Goal: Navigation & Orientation: Find specific page/section

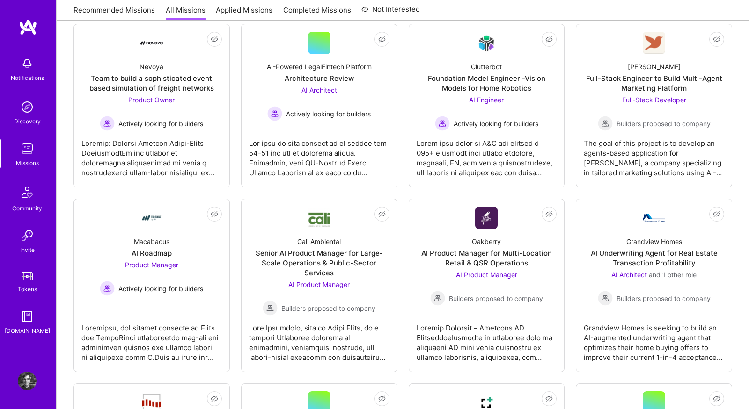
scroll to position [153, 0]
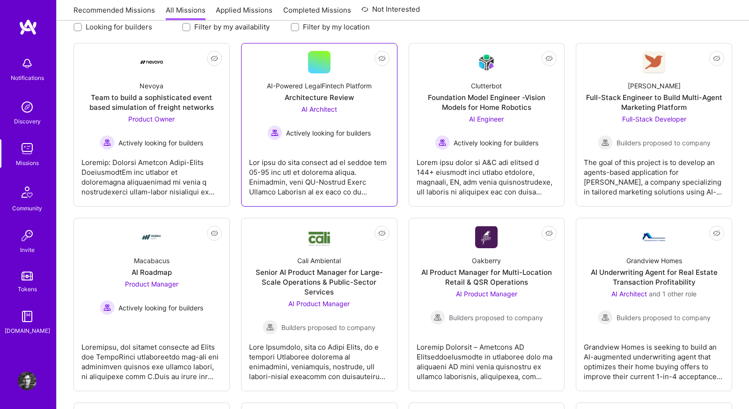
scroll to position [134, 0]
click at [136, 7] on link "Recommended Missions" at bounding box center [113, 12] width 81 height 15
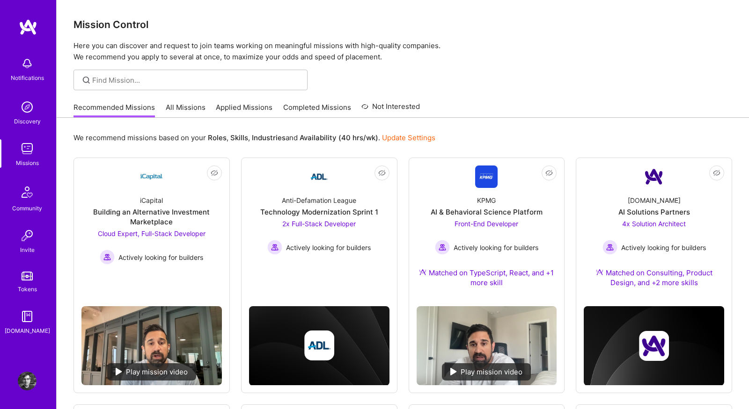
click at [190, 107] on link "All Missions" at bounding box center [186, 109] width 40 height 15
